Goal: Navigation & Orientation: Find specific page/section

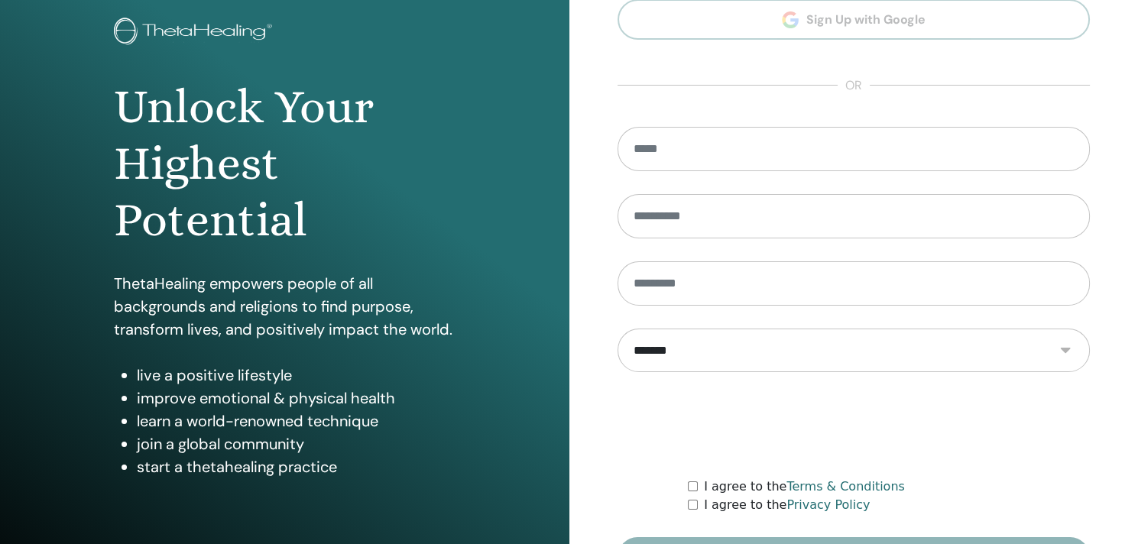
scroll to position [151, 0]
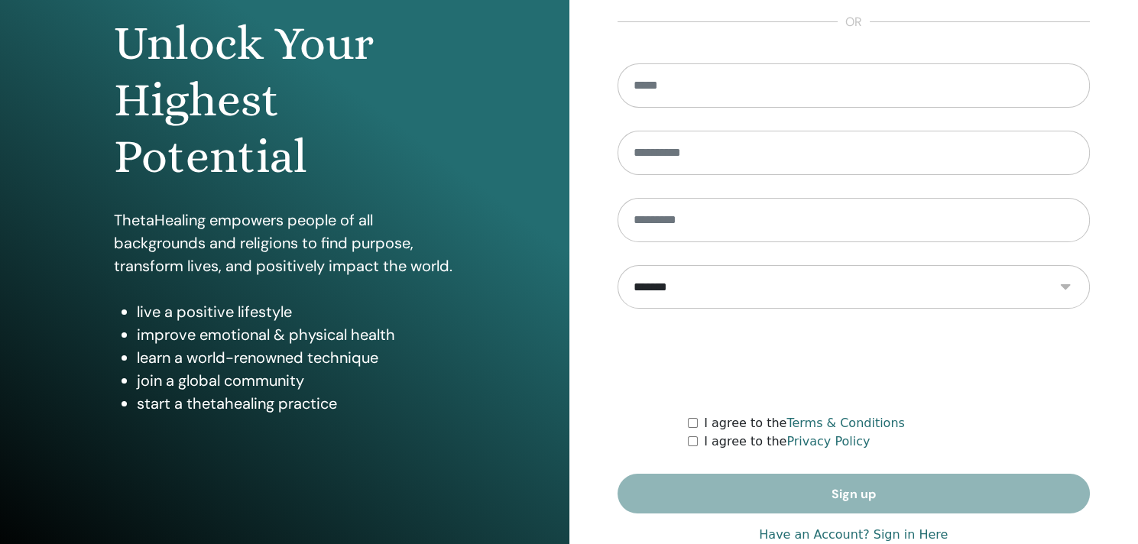
type input "**********"
click at [912, 533] on link "Have an Account? Sign in Here" at bounding box center [853, 535] width 189 height 18
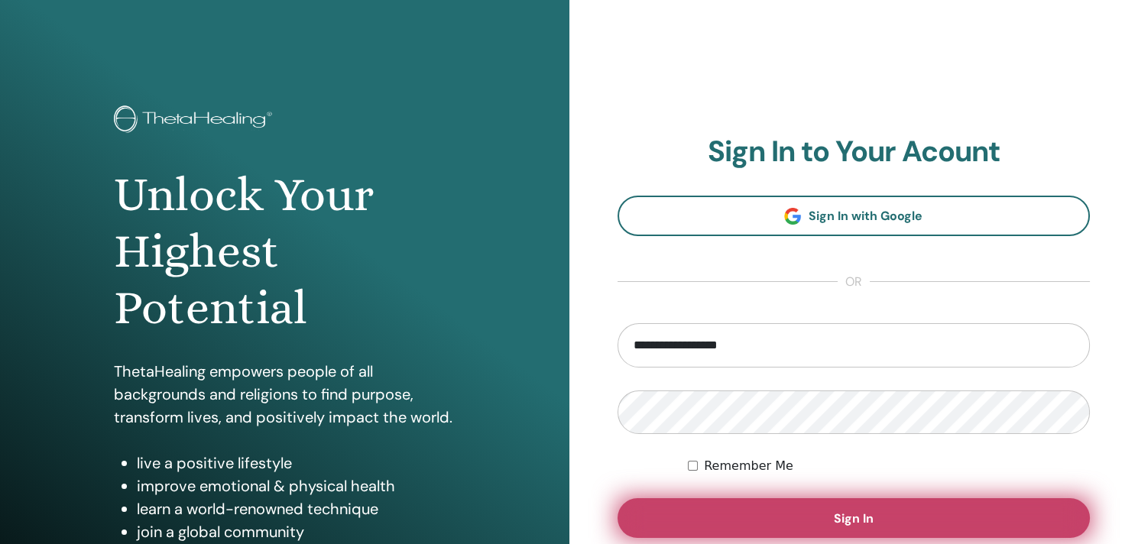
click at [911, 519] on button "Sign In" at bounding box center [854, 518] width 473 height 40
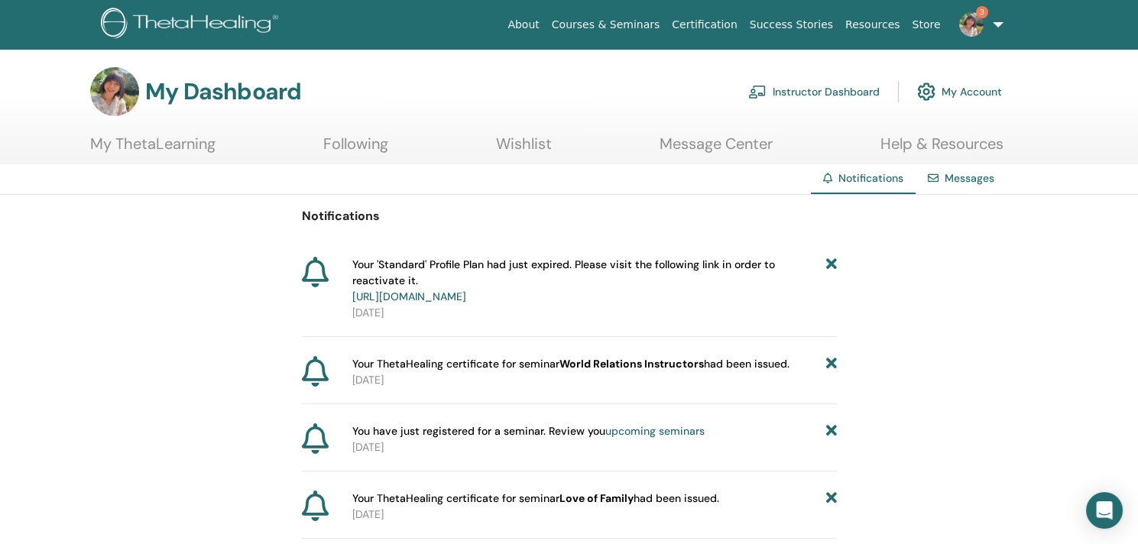
click at [618, 21] on link "Courses & Seminars" at bounding box center [606, 25] width 121 height 28
click at [619, 22] on link "Courses & Seminars" at bounding box center [606, 25] width 121 height 28
click at [620, 26] on link "Courses & Seminars" at bounding box center [606, 25] width 121 height 28
